Goal: Task Accomplishment & Management: Use online tool/utility

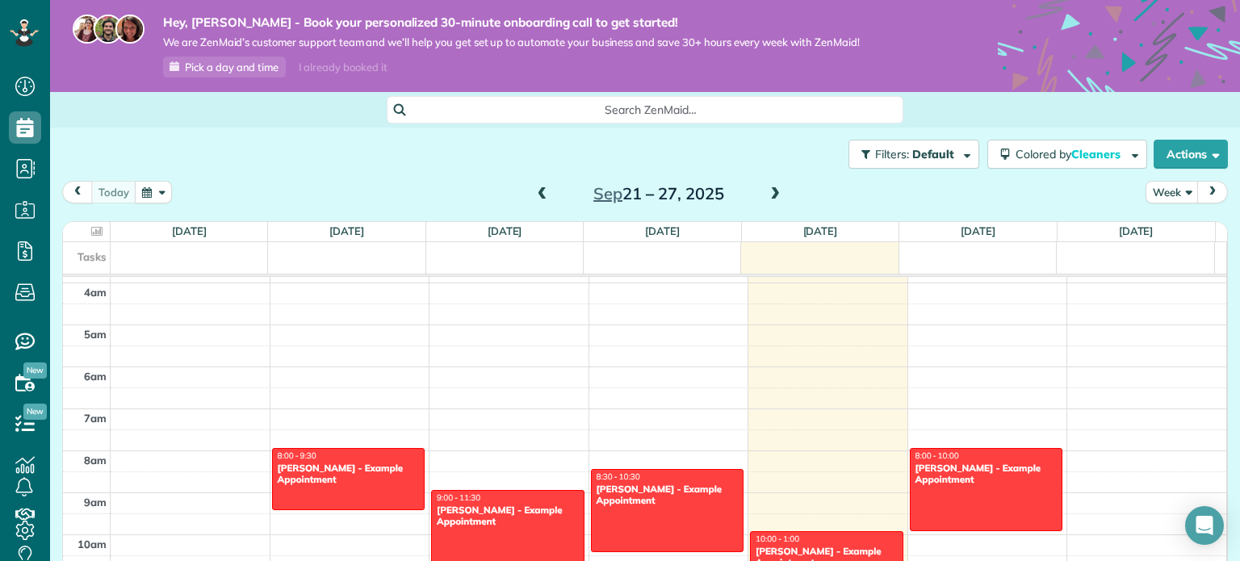
scroll to position [131, 0]
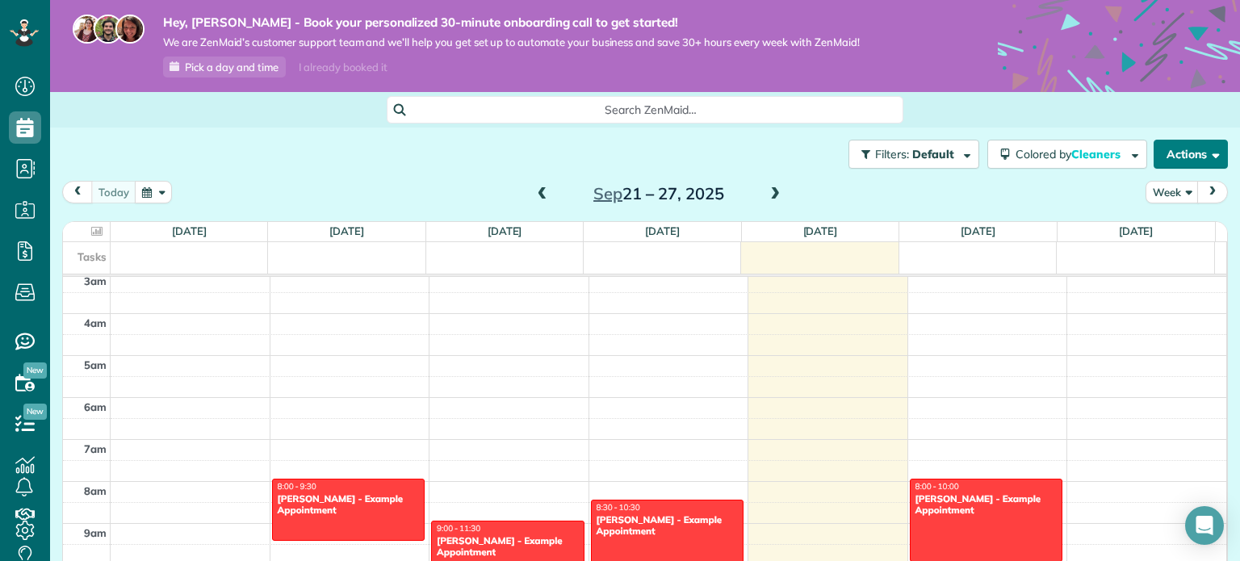
click at [1192, 154] on button "Actions" at bounding box center [1191, 154] width 74 height 29
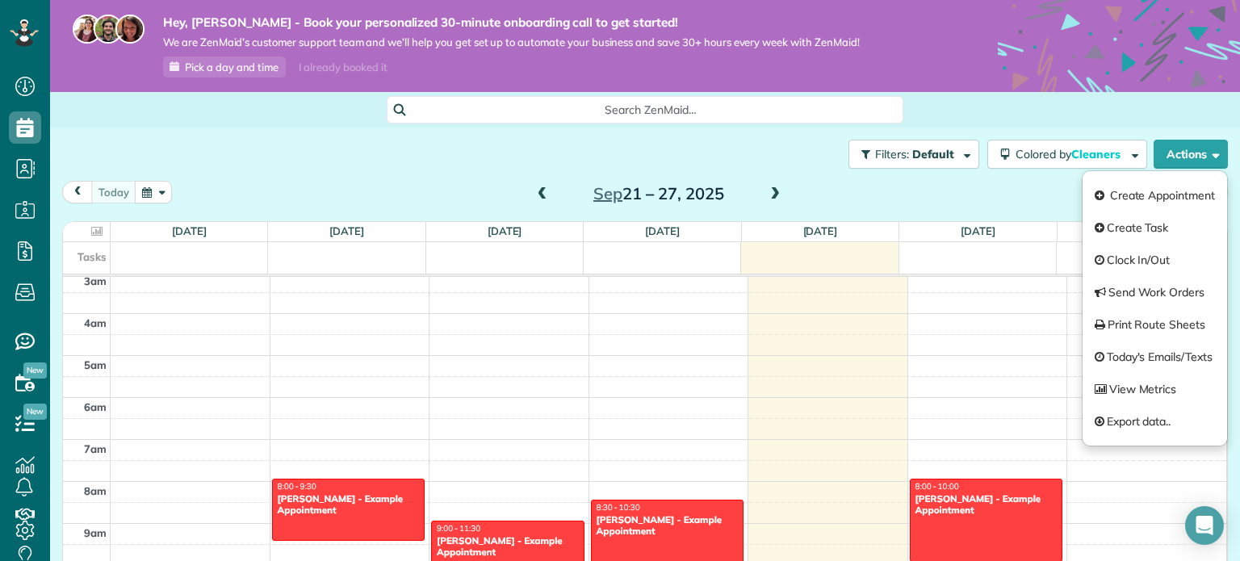
click at [265, 151] on div "Filters: Default Colored by Cleaners Color by Cleaner Color by Team Color by St…" at bounding box center [645, 154] width 1190 height 53
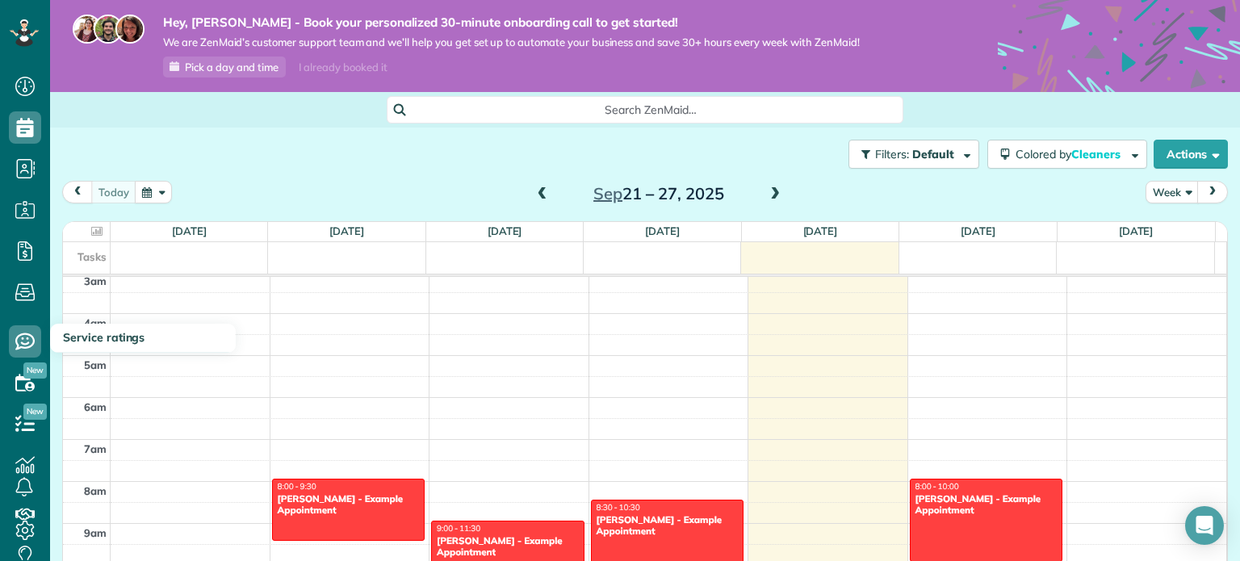
scroll to position [64, 0]
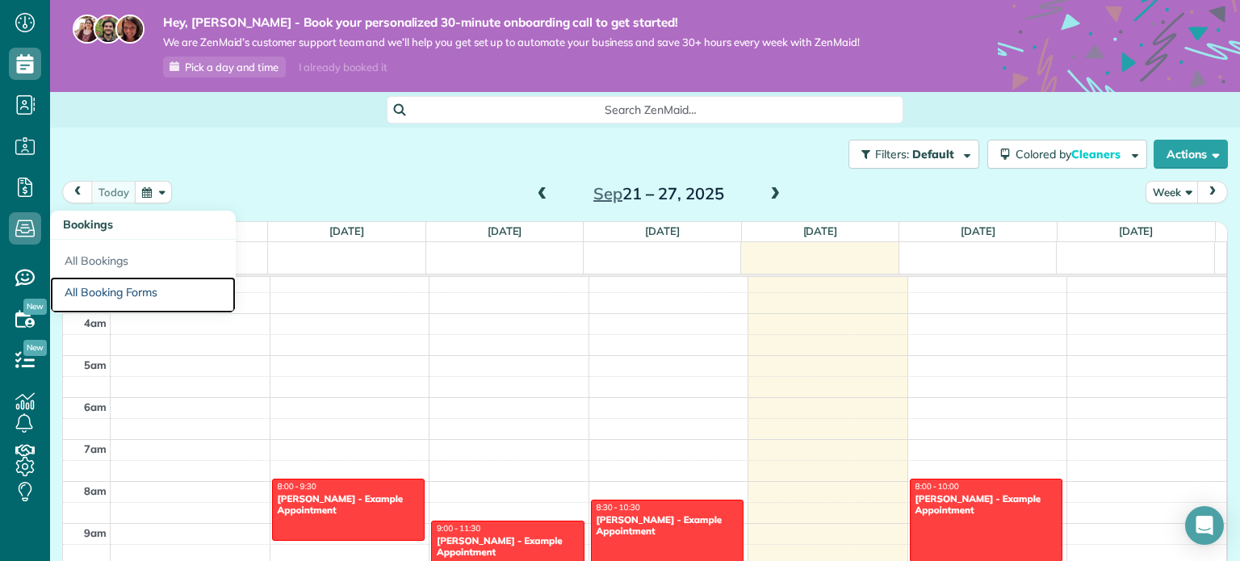
click at [129, 290] on link "All Booking Forms" at bounding box center [143, 295] width 186 height 37
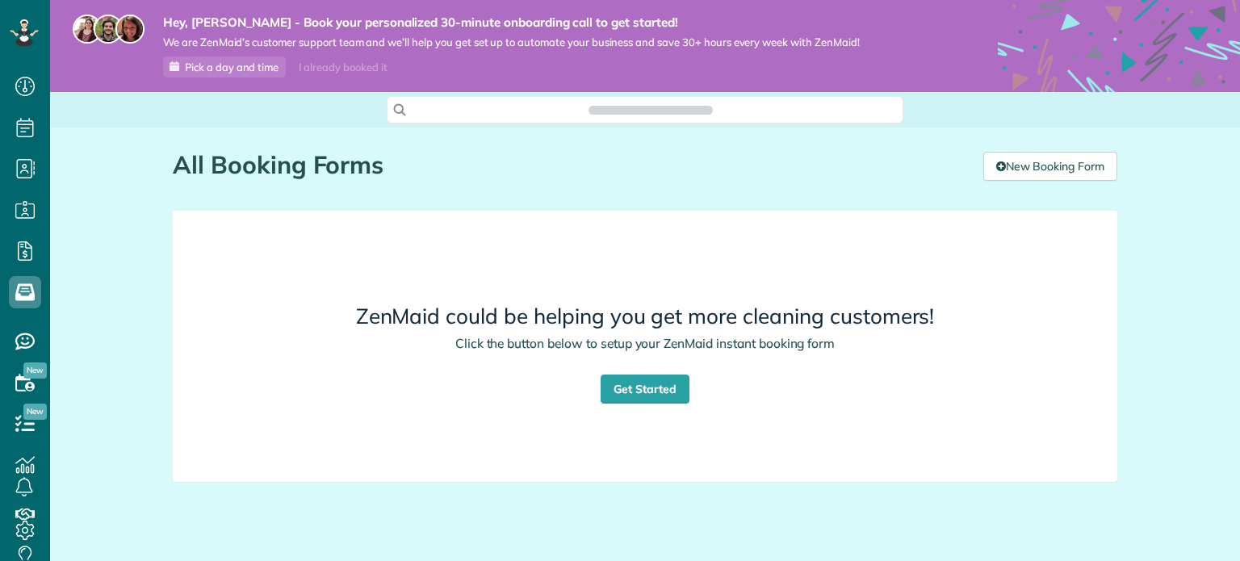
scroll to position [7, 7]
click at [631, 386] on link "Get Started" at bounding box center [645, 389] width 89 height 29
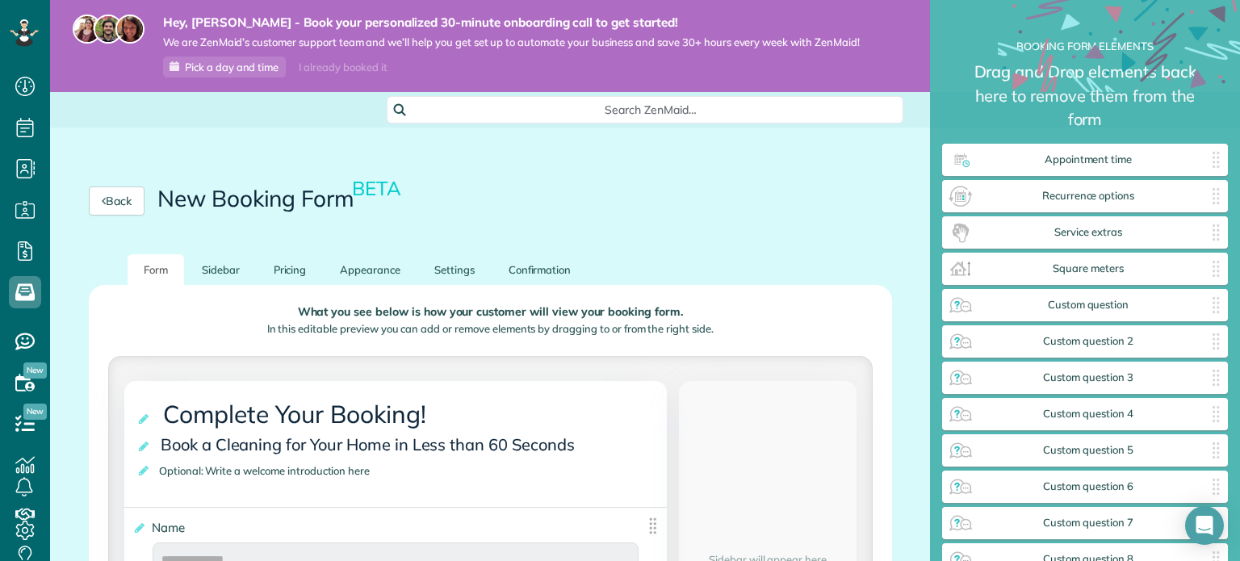
click at [765, 257] on ul "Form [GEOGRAPHIC_DATA] Pricing Appearance Settings Confirmation" at bounding box center [490, 269] width 803 height 31
